Goal: Task Accomplishment & Management: Manage account settings

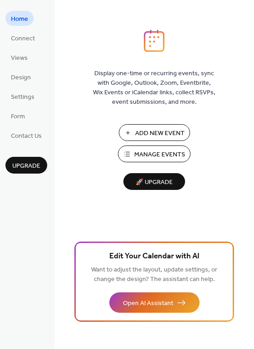
click at [151, 131] on span "Add New Event" at bounding box center [159, 134] width 49 height 10
click at [21, 41] on span "Connect" at bounding box center [23, 39] width 24 height 10
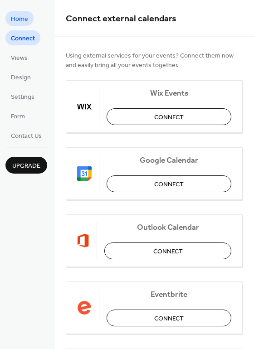
click at [17, 19] on span "Home" at bounding box center [19, 20] width 17 height 10
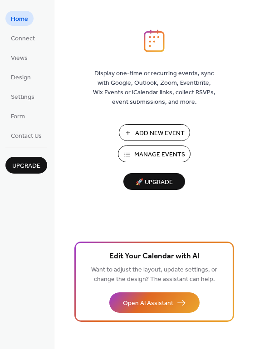
click at [160, 153] on span "Manage Events" at bounding box center [159, 155] width 51 height 10
